Goal: Find specific page/section: Find specific page/section

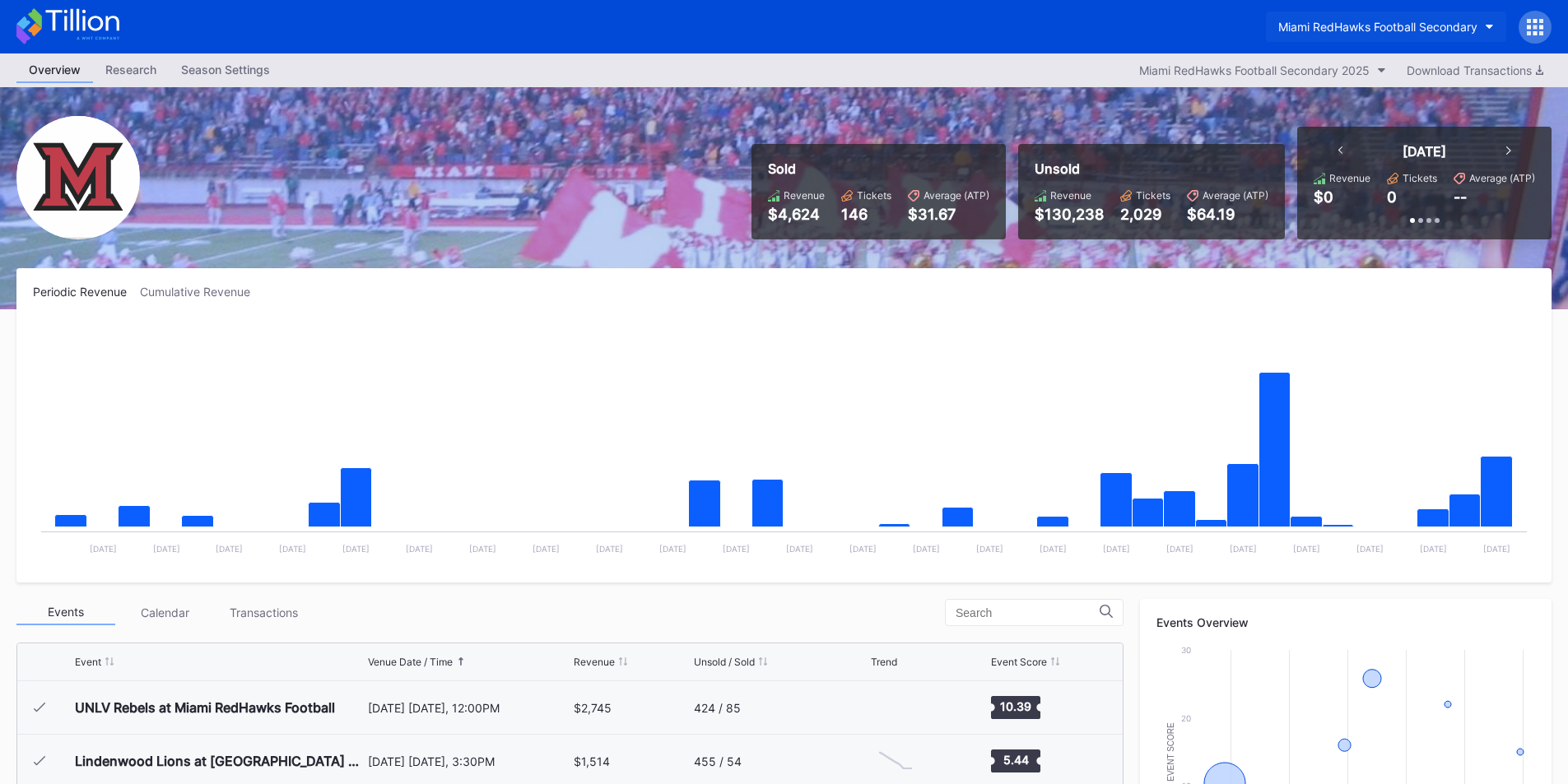
click at [1332, 24] on div "Miami RedHawks Football Secondary" at bounding box center [1377, 26] width 199 height 14
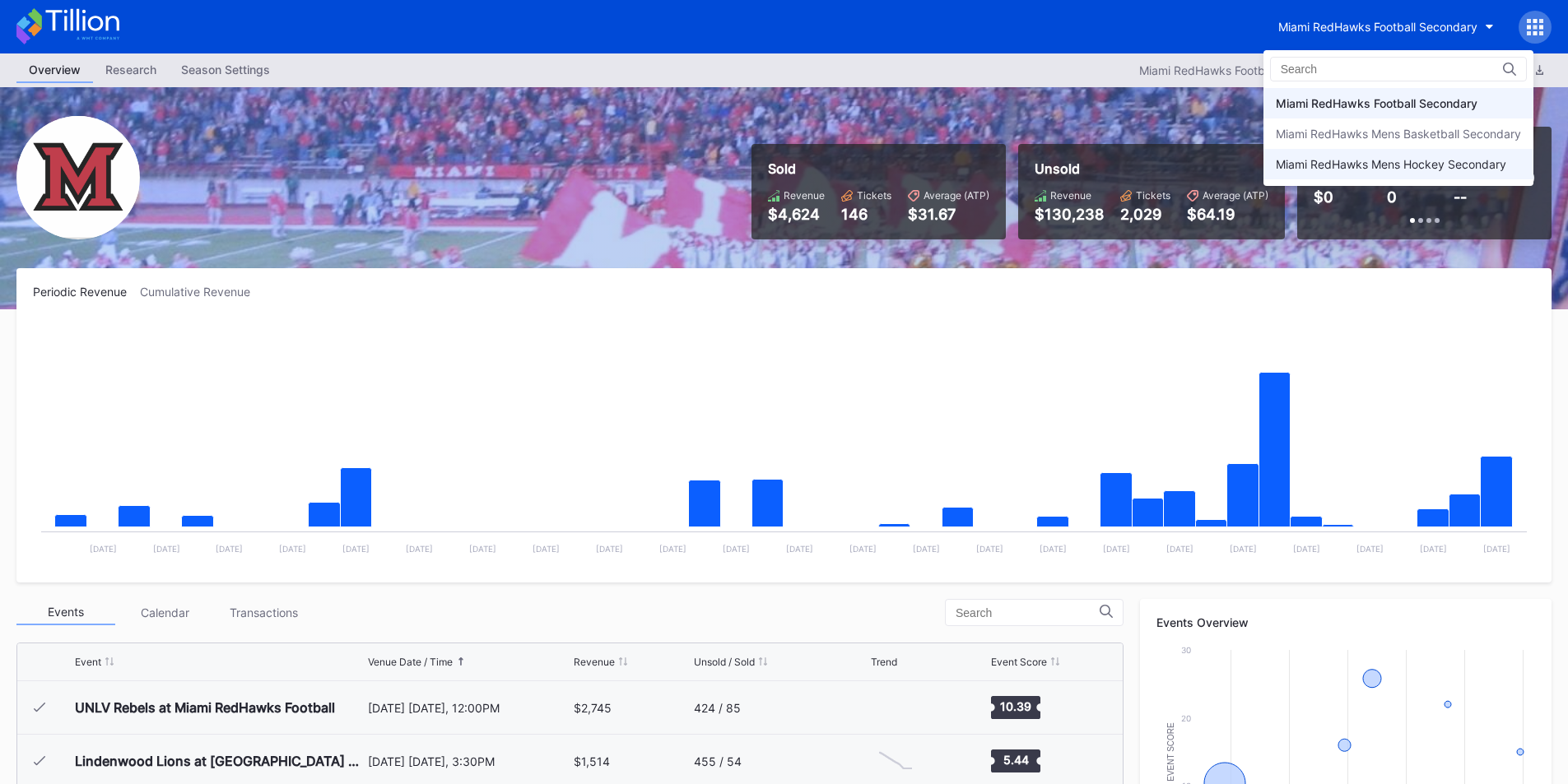
click at [1290, 160] on div "Miami RedHawks Mens Hockey Secondary" at bounding box center [1391, 163] width 231 height 14
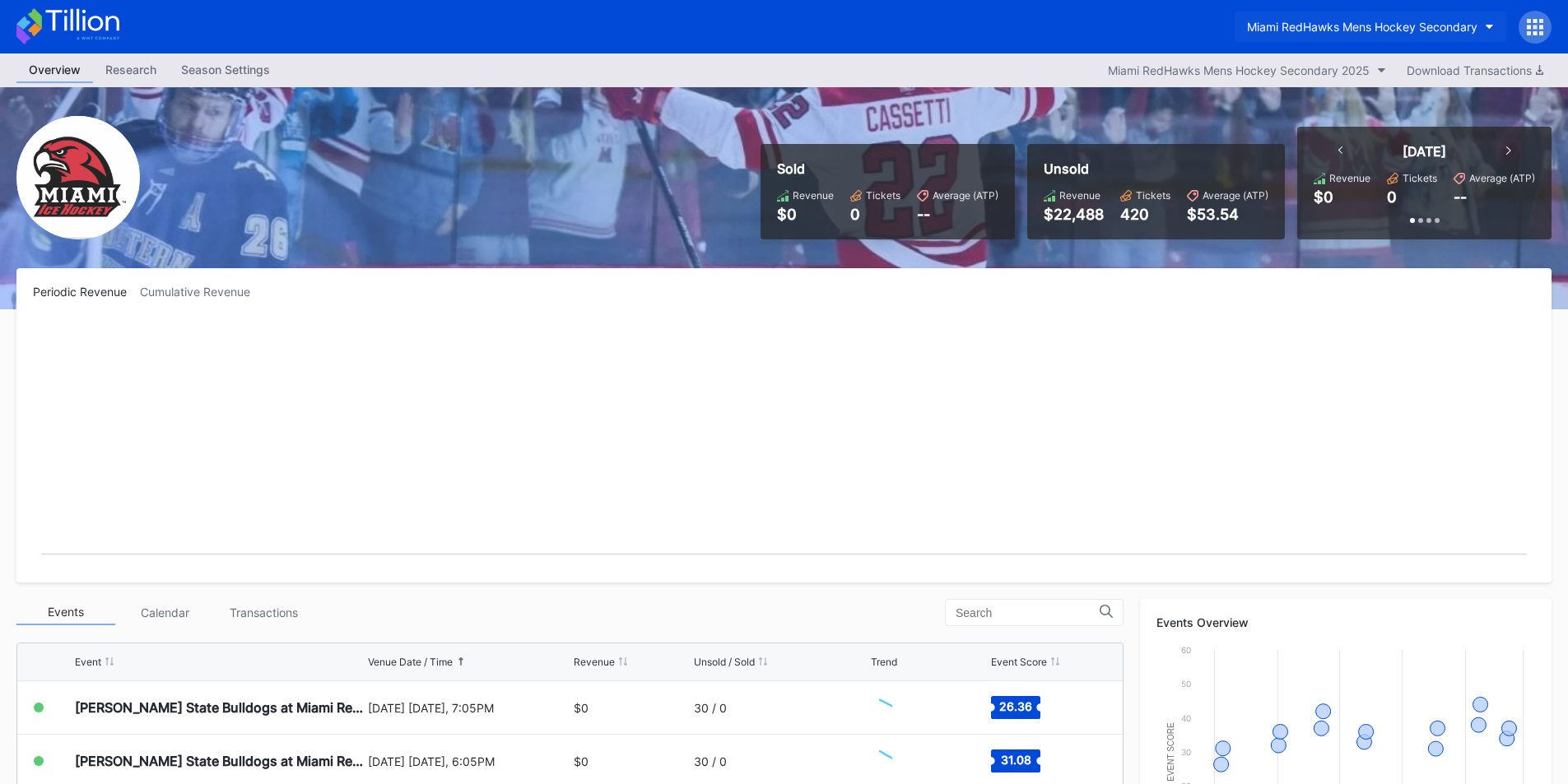
click at [1280, 15] on button "Miami RedHawks Mens Hockey Secondary" at bounding box center [1370, 27] width 271 height 31
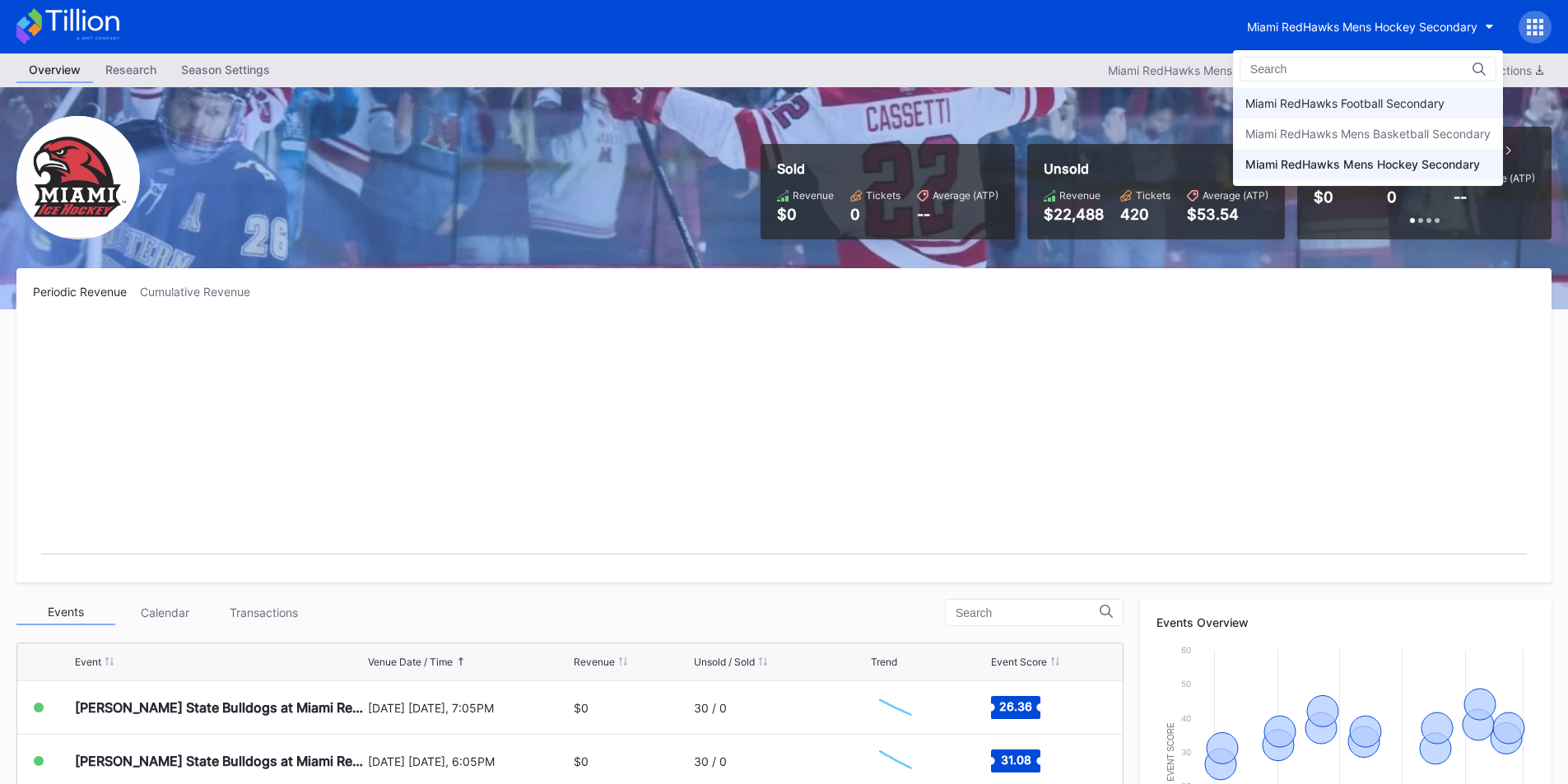
click at [1289, 106] on div "Miami RedHawks Football Secondary" at bounding box center [1345, 103] width 199 height 14
